Goal: Task Accomplishment & Management: Manage account settings

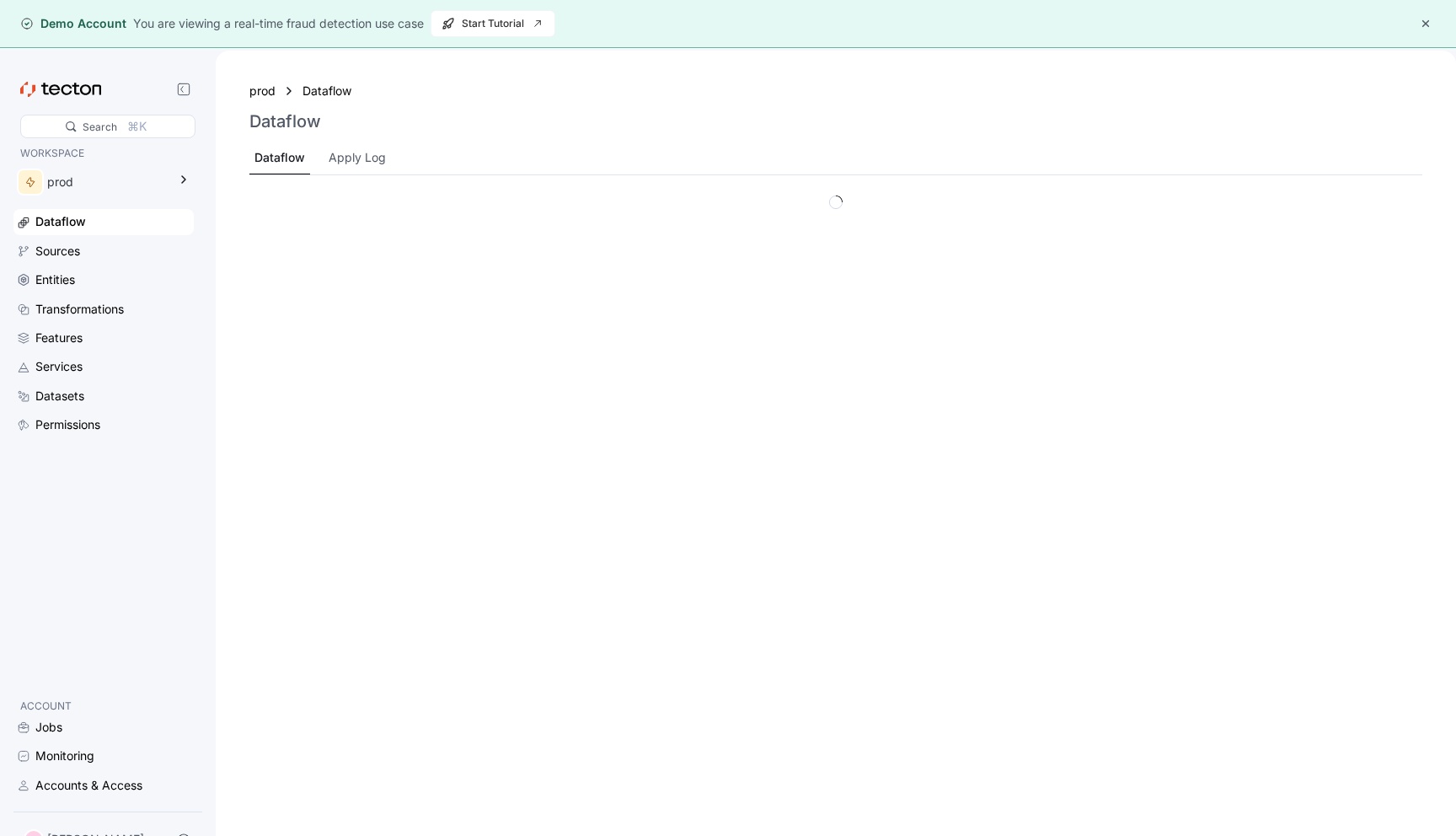
click at [395, 29] on div "You are viewing a real-time fraud detection use case" at bounding box center [278, 23] width 291 height 19
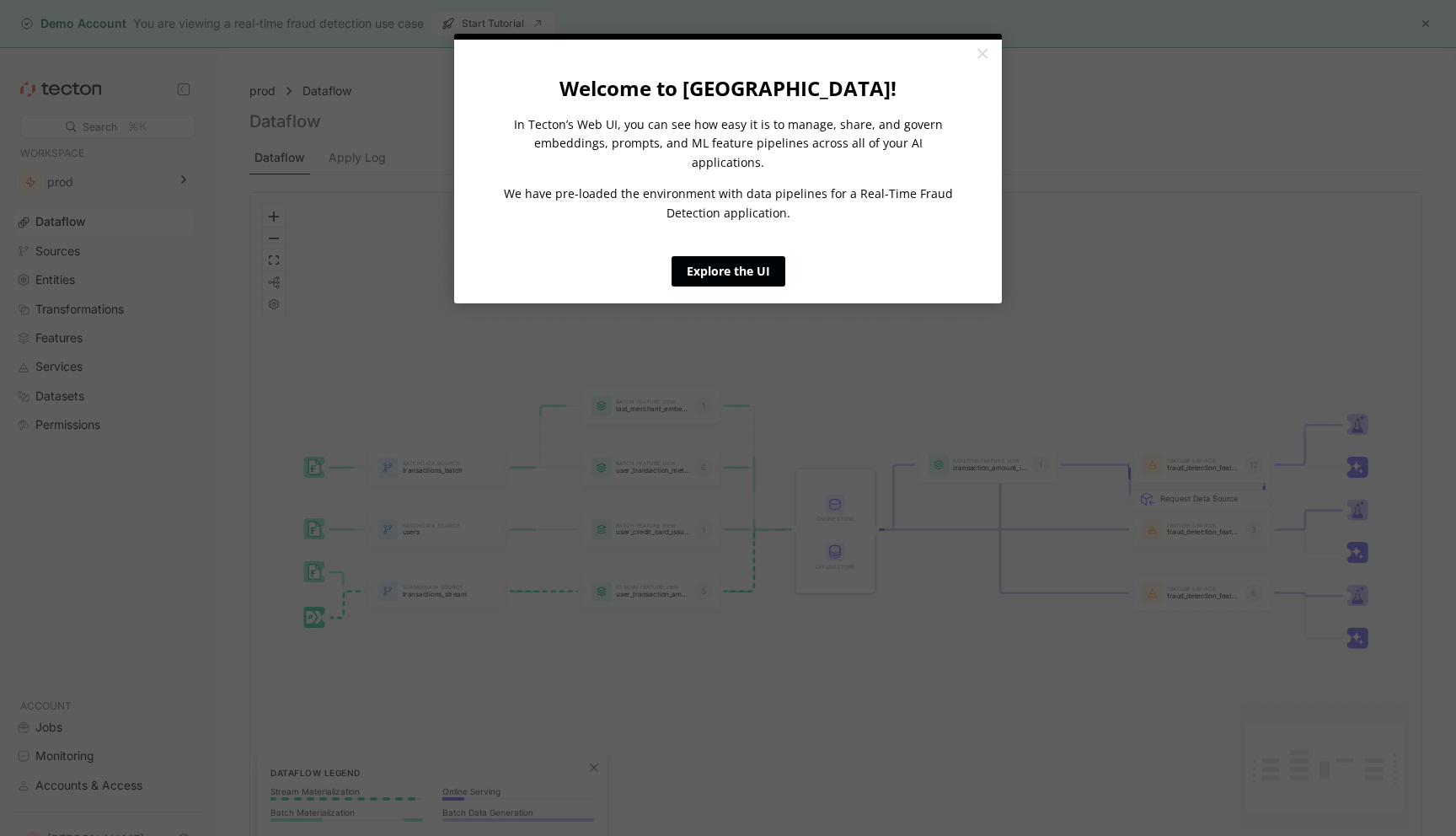
click at [730, 266] on link "Explore the UI" at bounding box center [728, 271] width 114 height 30
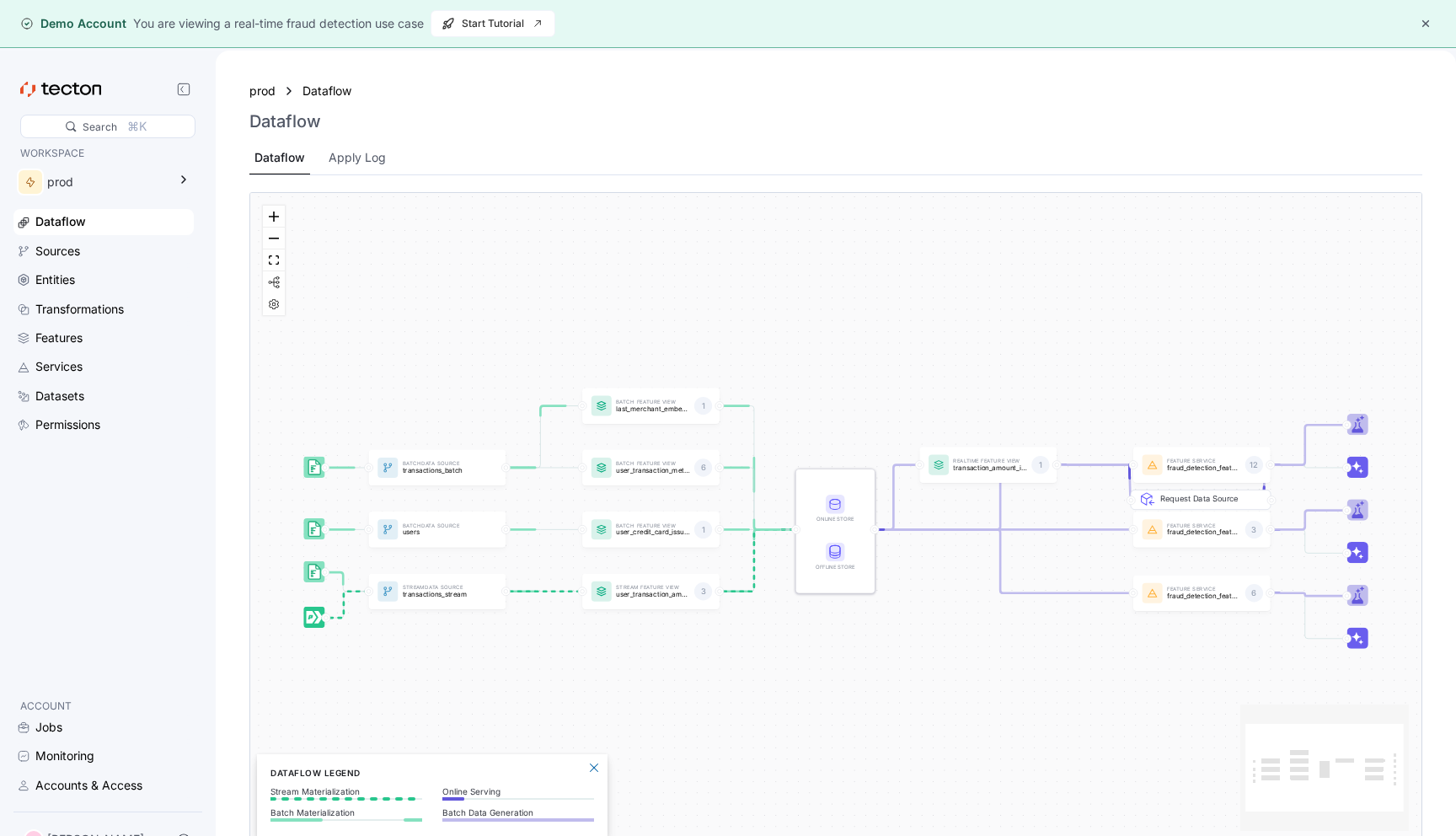
click at [58, 711] on p "ACCOUNT" at bounding box center [103, 705] width 167 height 17
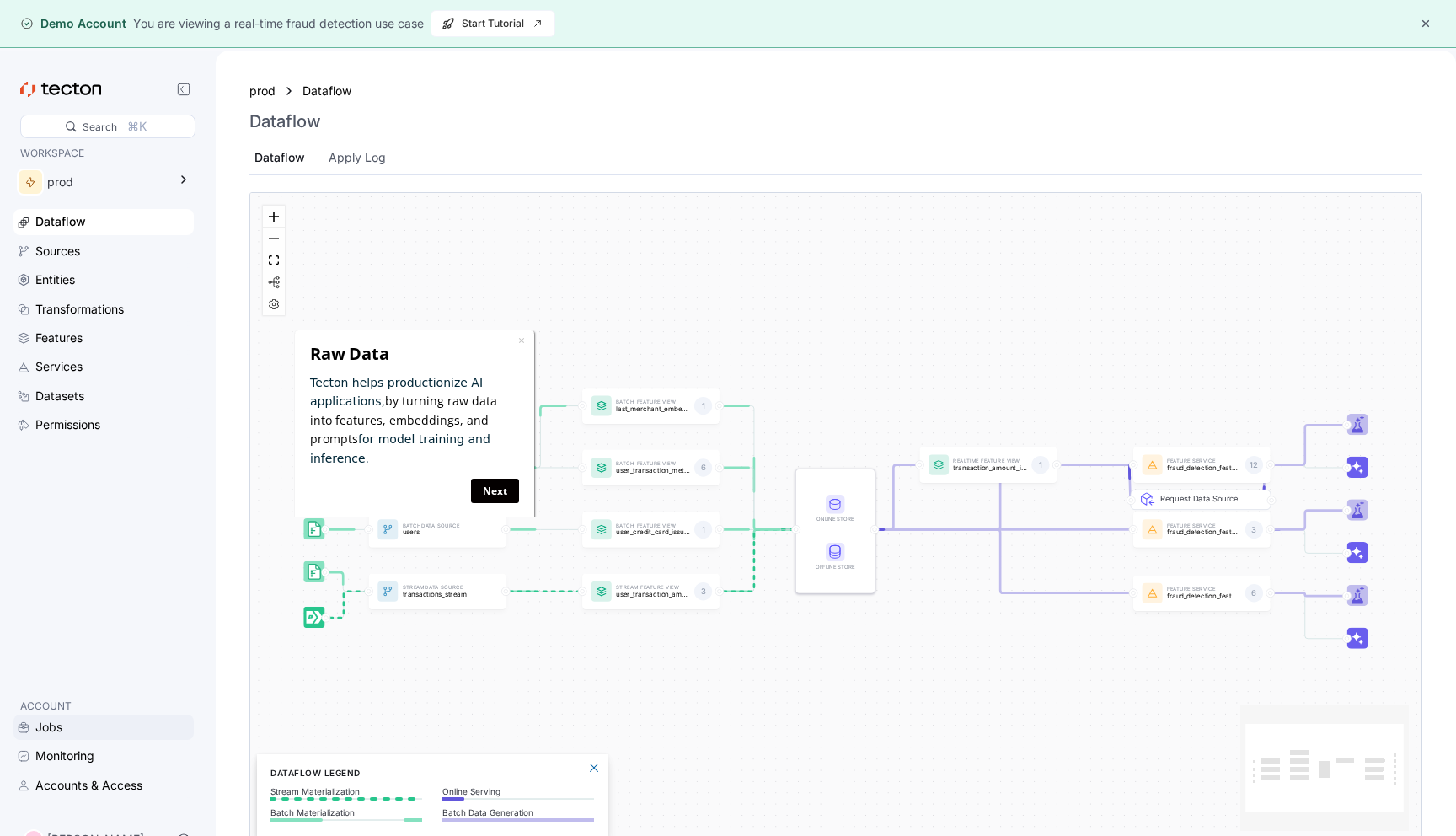
click at [58, 720] on div "Jobs" at bounding box center [49, 727] width 27 height 19
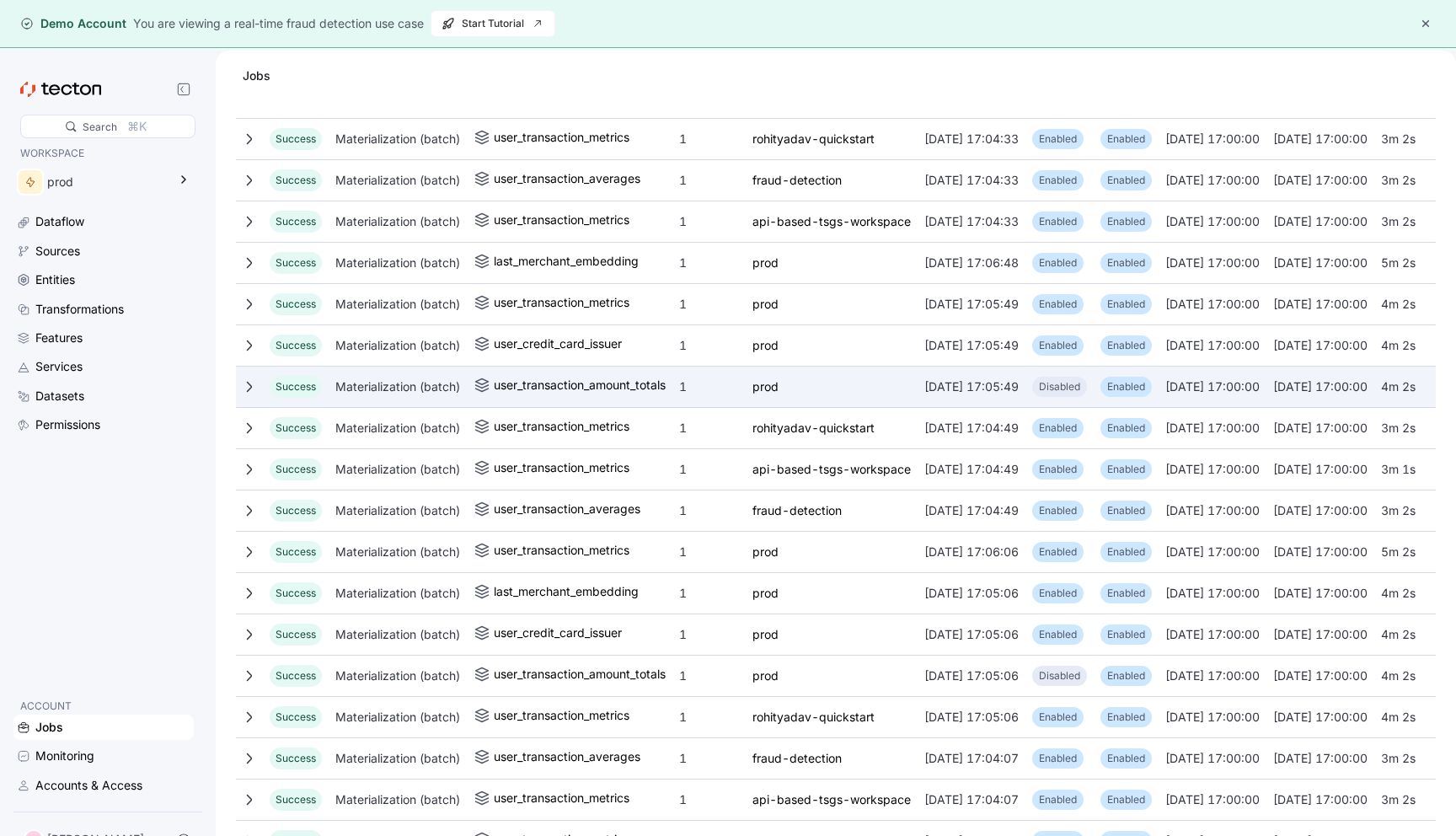
scroll to position [313, 0]
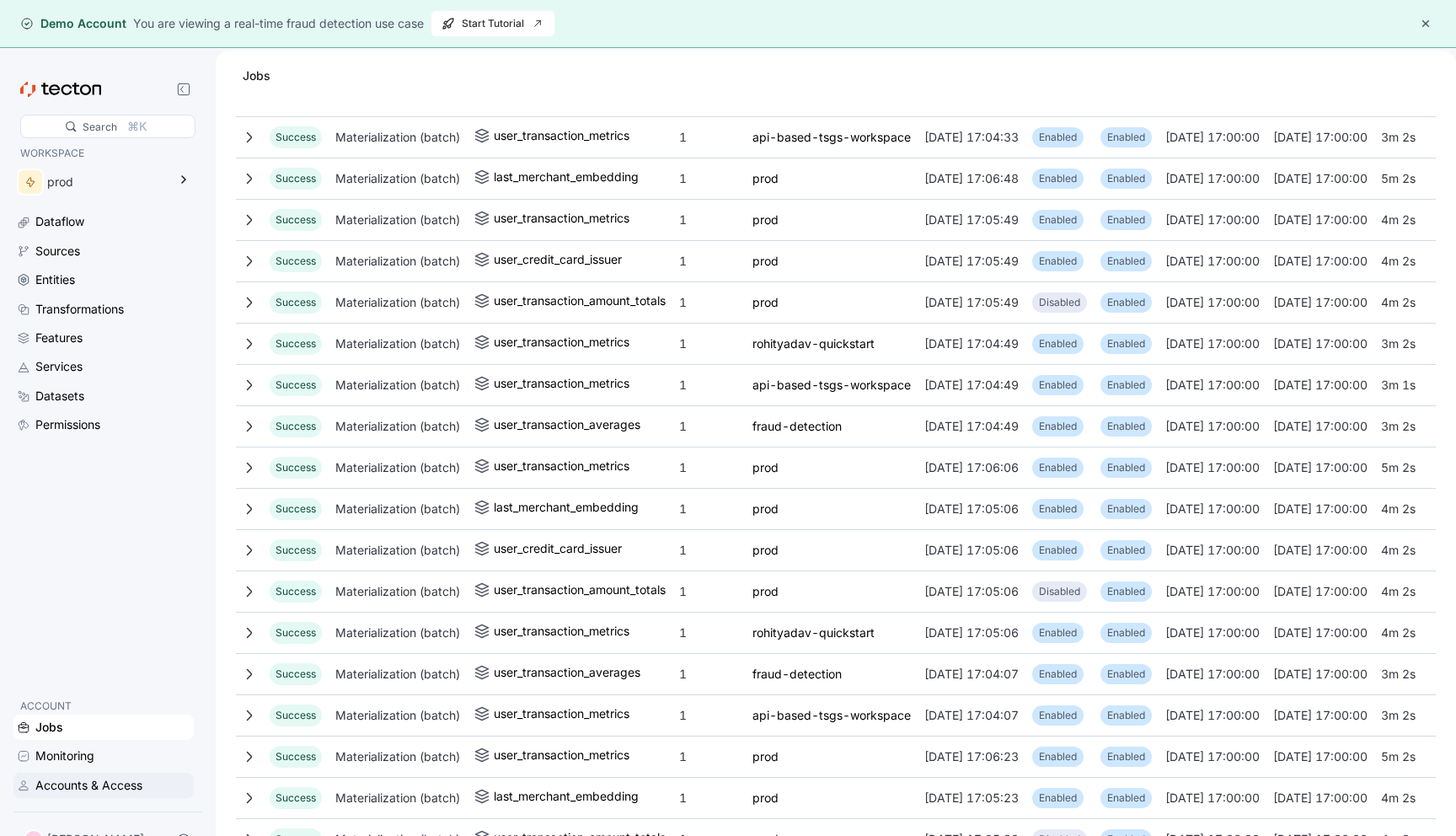
click at [24, 782] on icon at bounding box center [22, 782] width 3 height 3
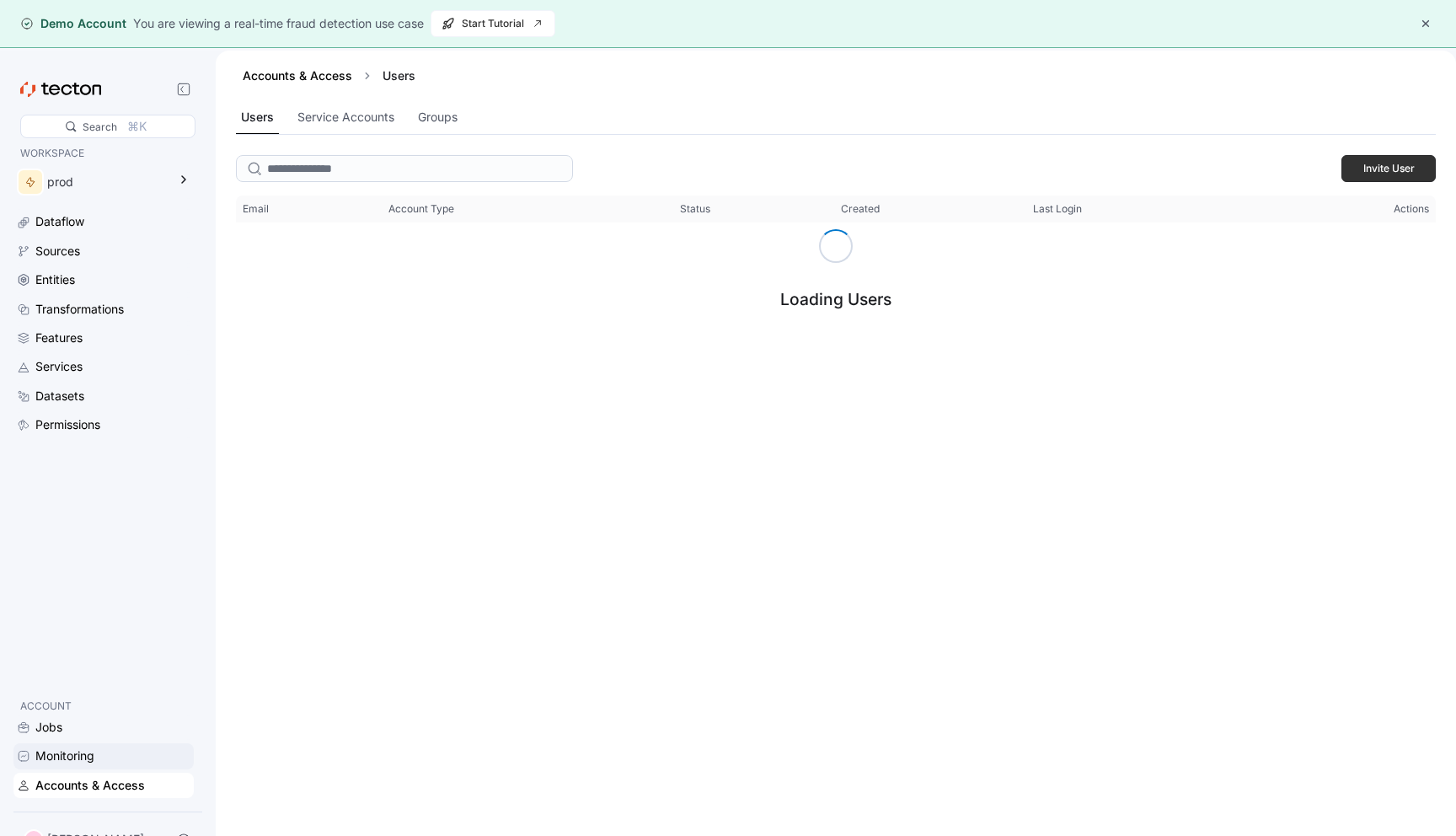
click at [43, 756] on div "Monitoring" at bounding box center [64, 755] width 59 height 19
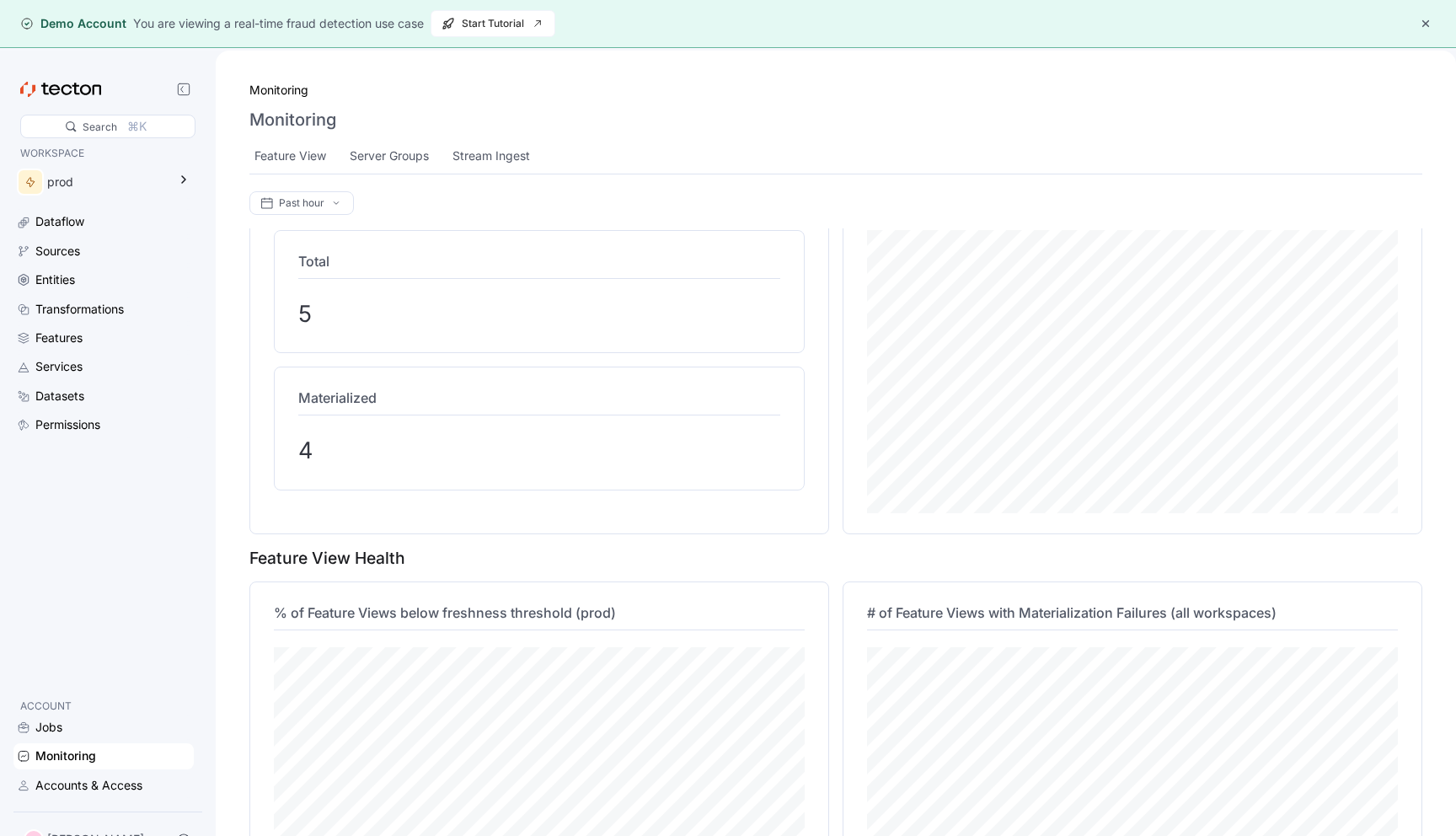
scroll to position [179, 0]
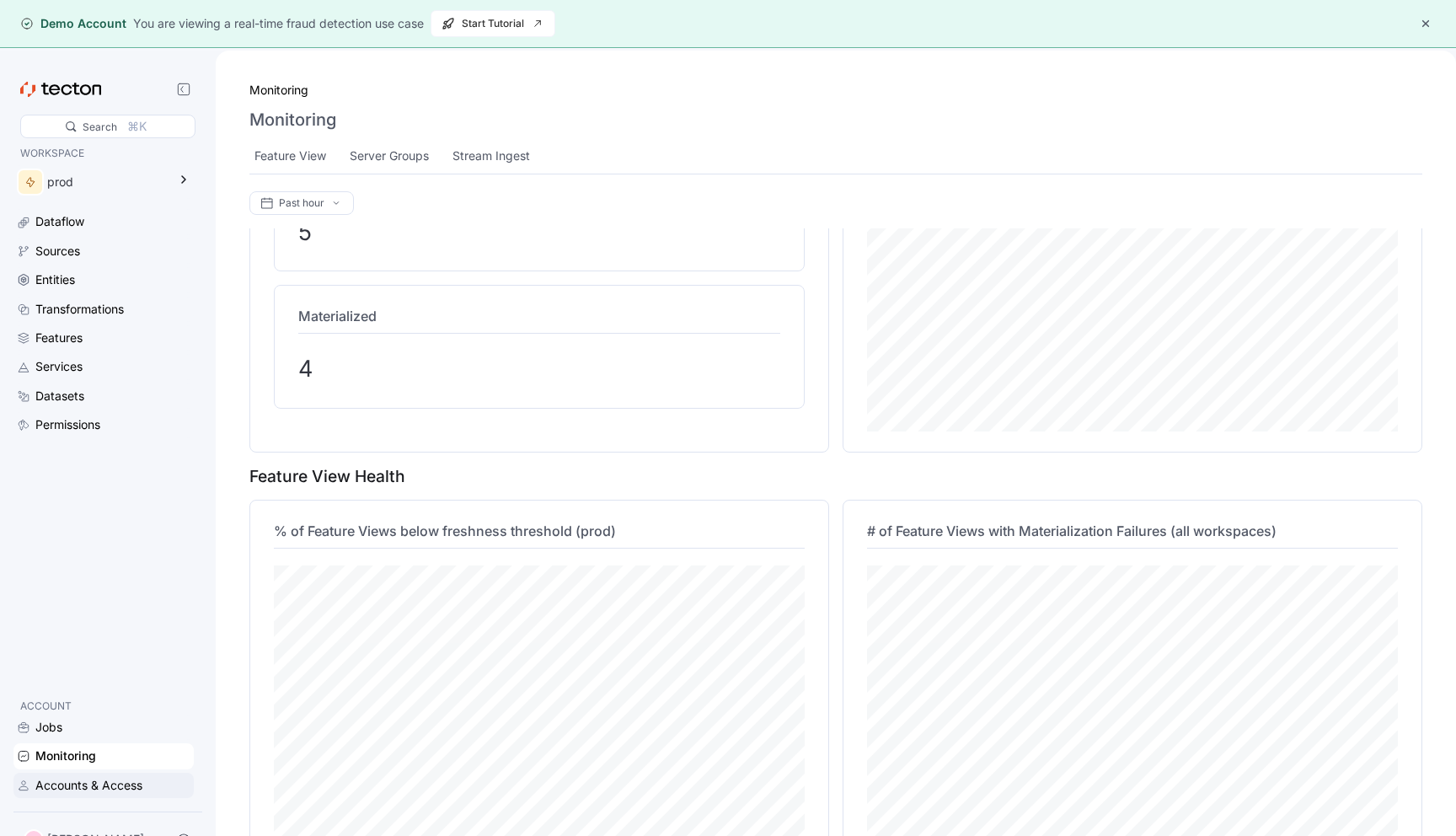
click at [99, 788] on div "Accounts & Access" at bounding box center [89, 784] width 107 height 19
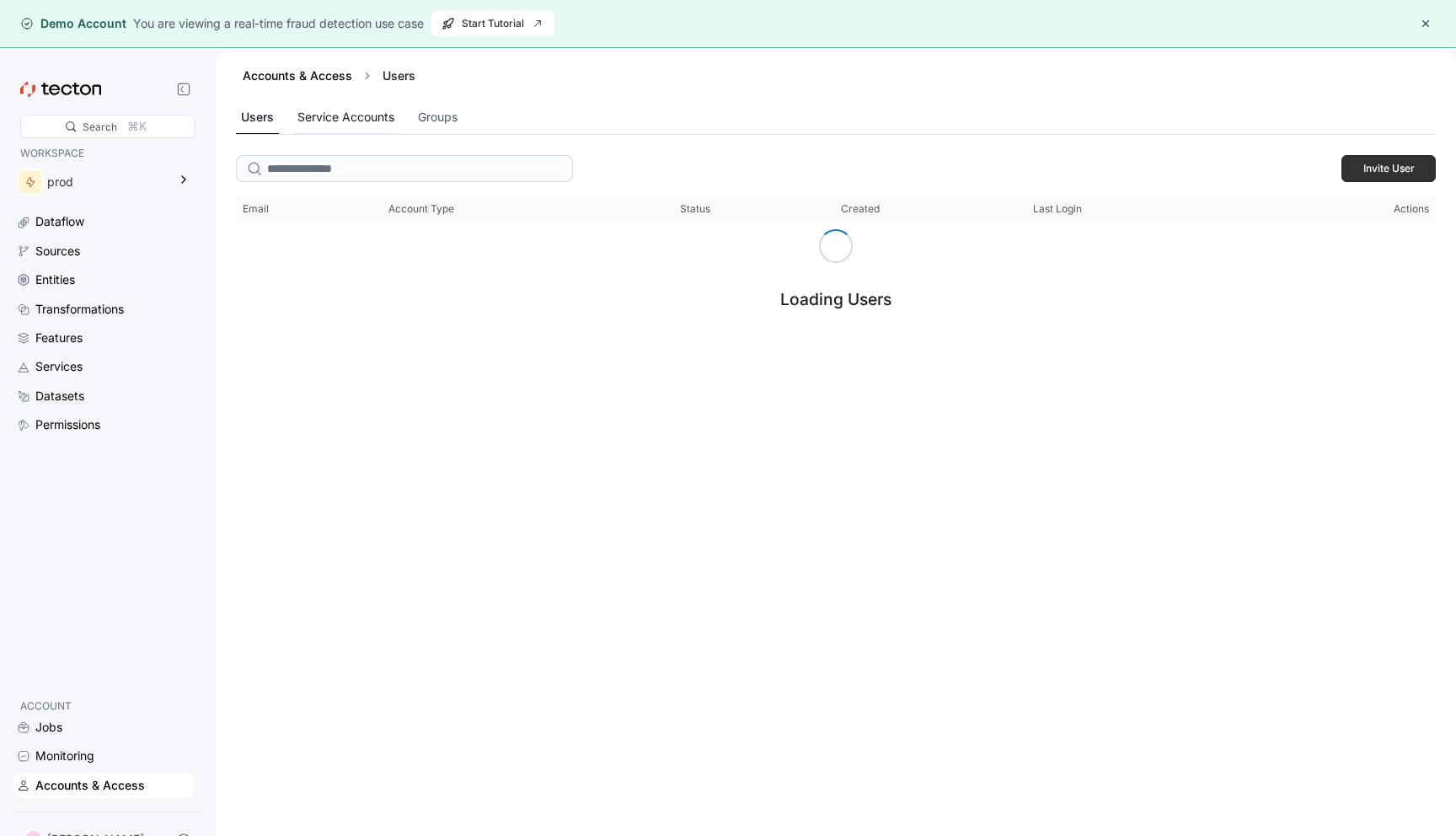
click at [344, 133] on div "Service Accounts" at bounding box center [346, 118] width 107 height 33
click at [493, 114] on div "Users Service Accounts Groups" at bounding box center [836, 118] width 1200 height 34
click at [457, 118] on div "Groups" at bounding box center [437, 117] width 40 height 19
